Goal: Communication & Community: Answer question/provide support

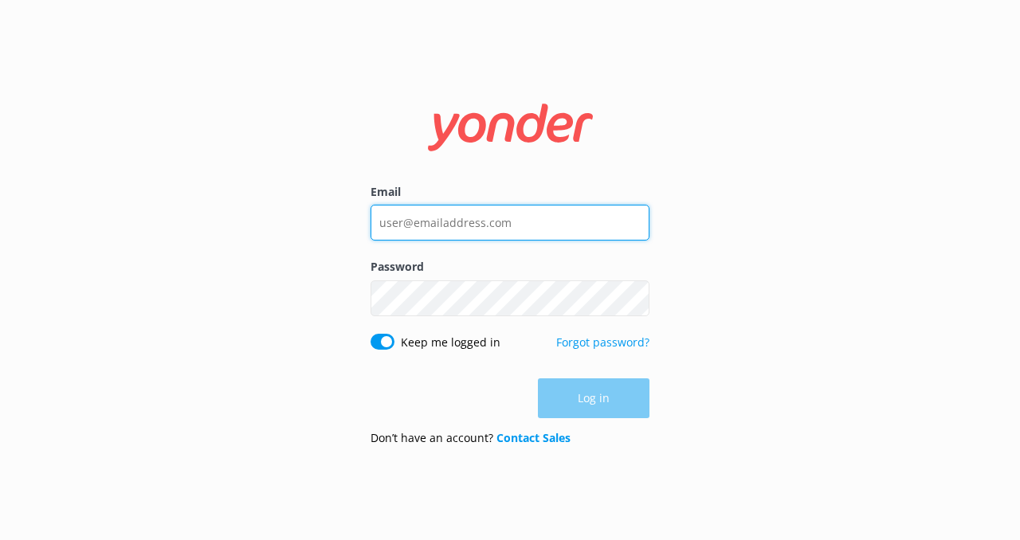
click at [522, 222] on input "Email" at bounding box center [510, 223] width 279 height 36
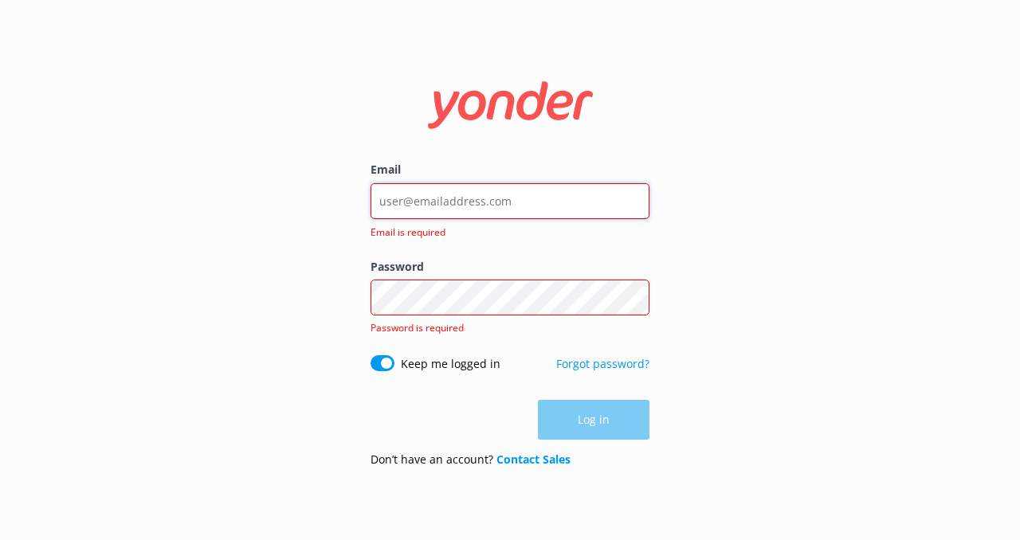
type input "info@coloradoadventureguides.com"
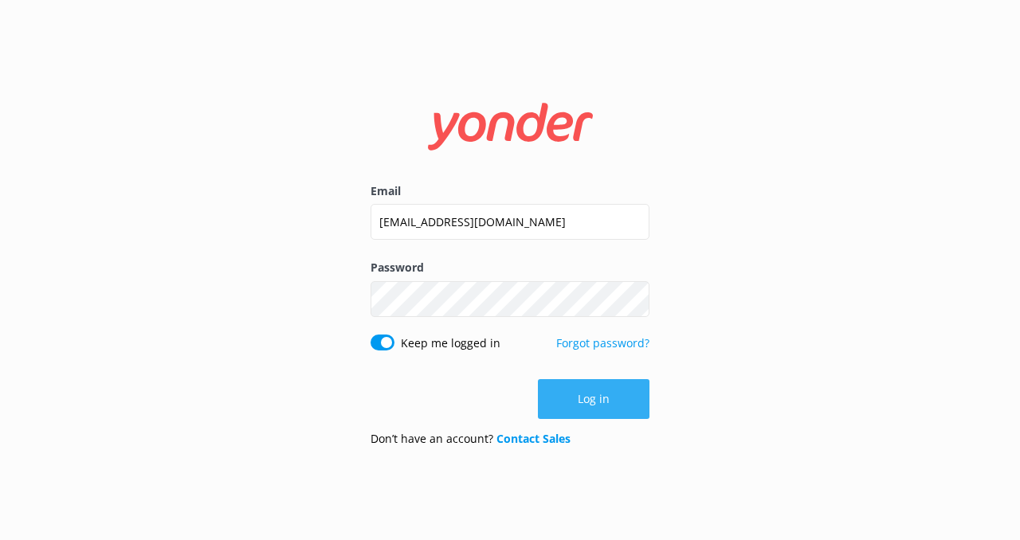
click at [608, 405] on button "Log in" at bounding box center [594, 399] width 112 height 40
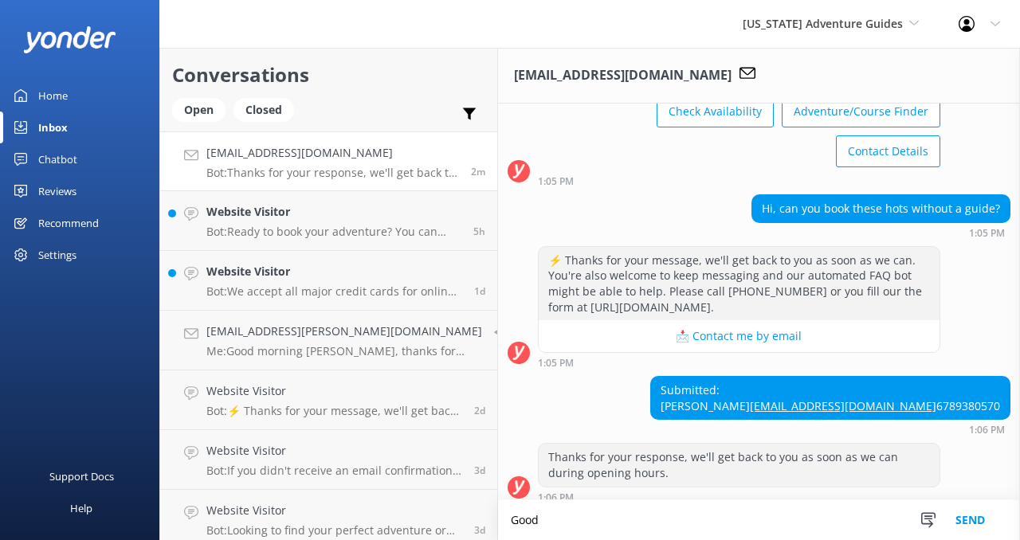
scroll to position [109, 0]
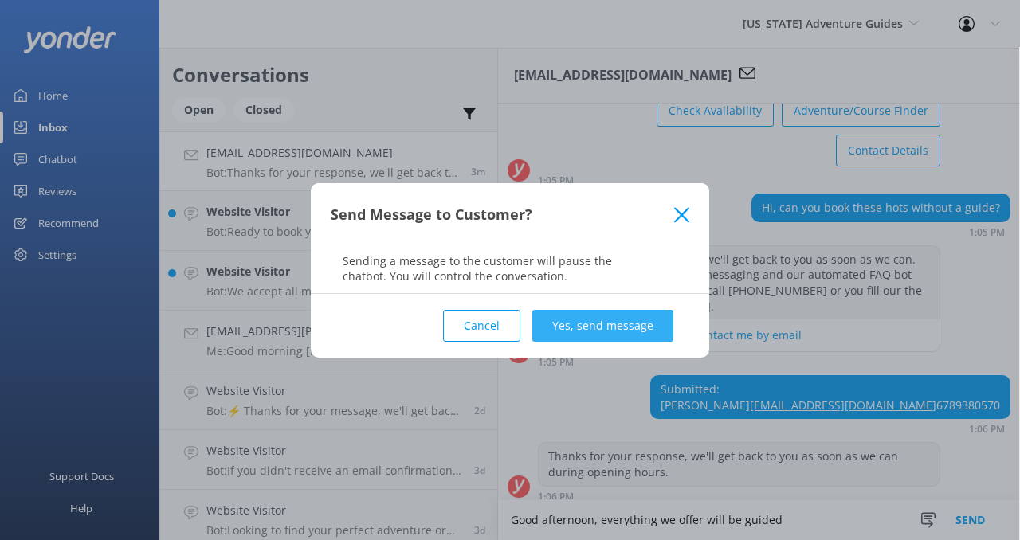
type textarea "Good afternoon, everything we offer will be guided"
click at [605, 325] on button "Yes, send message" at bounding box center [602, 326] width 141 height 32
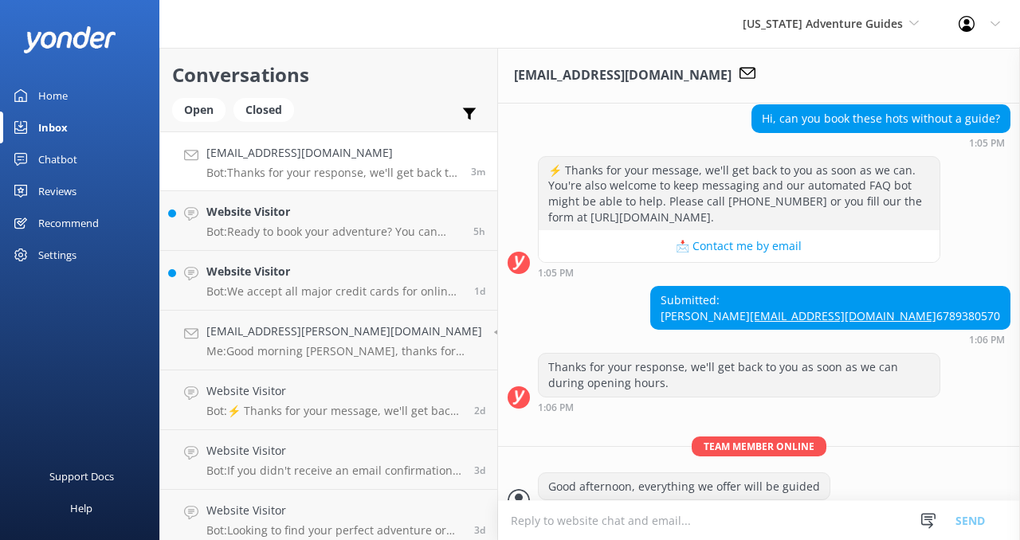
scroll to position [212, 0]
